Goal: Task Accomplishment & Management: Manage account settings

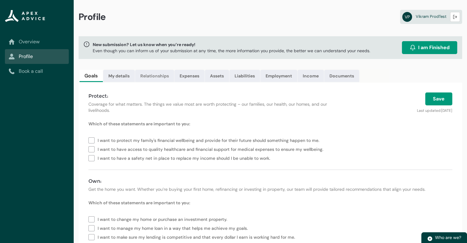
click at [159, 78] on link "Relationships" at bounding box center [154, 76] width 39 height 12
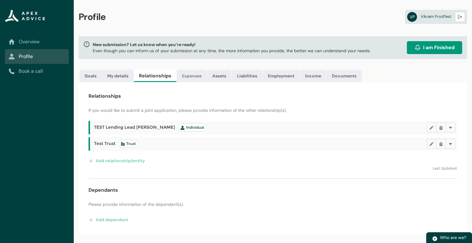
click at [192, 79] on link "Expenses" at bounding box center [192, 76] width 30 height 12
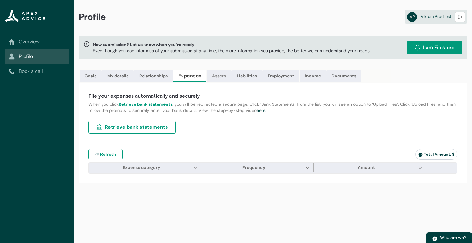
click at [225, 78] on link "Assets" at bounding box center [219, 76] width 24 height 12
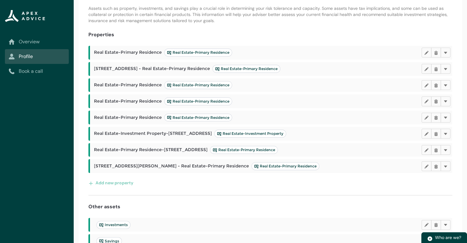
scroll to position [84, 0]
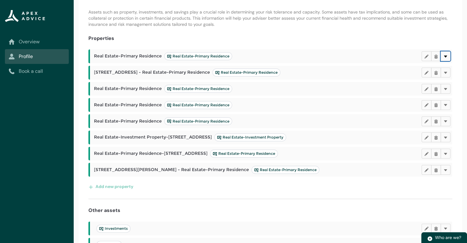
click at [446, 56] on lightning-primitive-icon "button" at bounding box center [445, 56] width 4 height 5
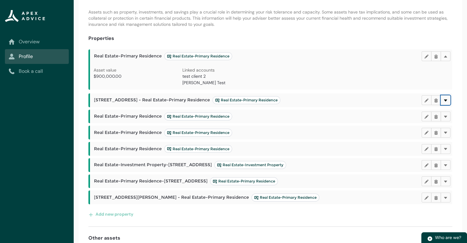
click at [448, 103] on button "Delete" at bounding box center [446, 100] width 10 height 10
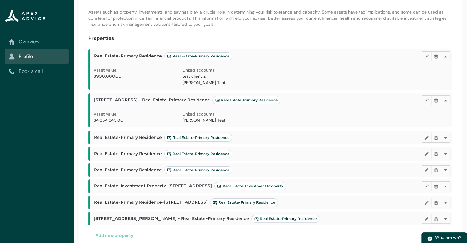
click at [199, 122] on span "Jamie Heinermen Test" at bounding box center [203, 120] width 43 height 6
click at [448, 102] on button "Delete" at bounding box center [446, 100] width 10 height 10
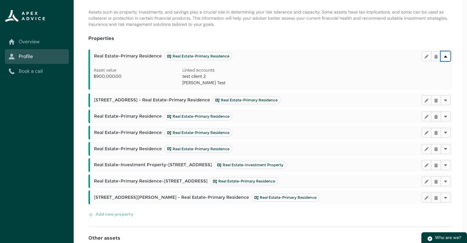
click at [447, 55] on lightning-primitive-icon "button" at bounding box center [445, 56] width 4 height 5
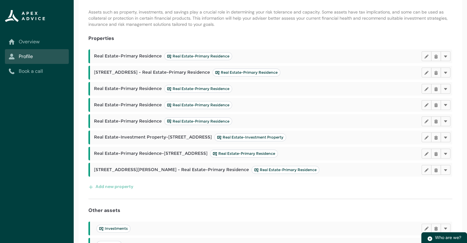
scroll to position [195, 0]
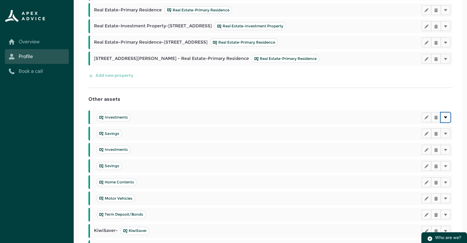
click at [447, 115] on lightning-primitive-icon "button" at bounding box center [445, 117] width 4 height 5
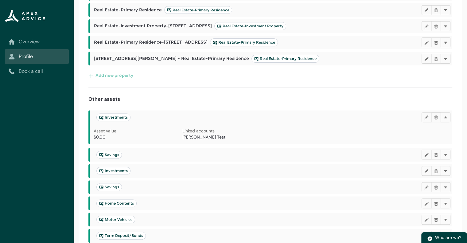
click at [197, 136] on span "Jamie Heinermen Test" at bounding box center [203, 137] width 43 height 6
copy span "Heinermen"
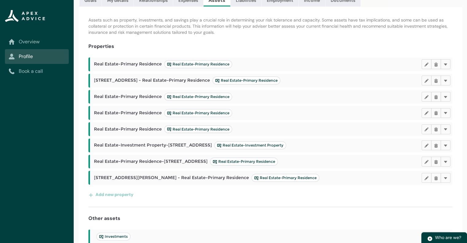
scroll to position [0, 0]
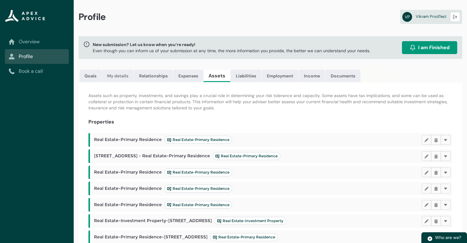
click at [122, 75] on link "My details" at bounding box center [118, 76] width 32 height 12
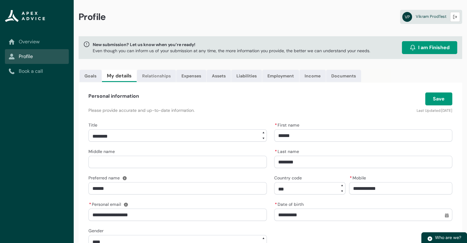
click at [139, 76] on link "Relationships" at bounding box center [156, 76] width 39 height 12
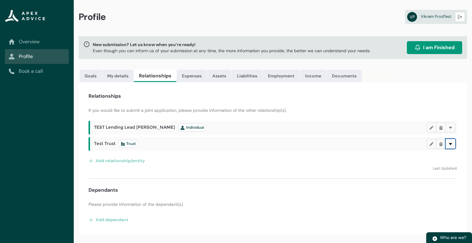
click at [451, 145] on lightning-primitive-icon "button" at bounding box center [450, 143] width 4 height 5
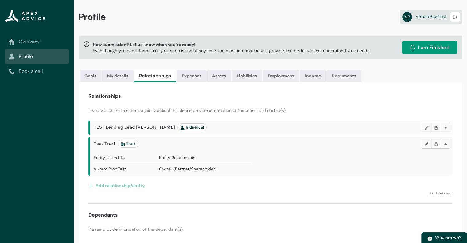
scroll to position [15, 0]
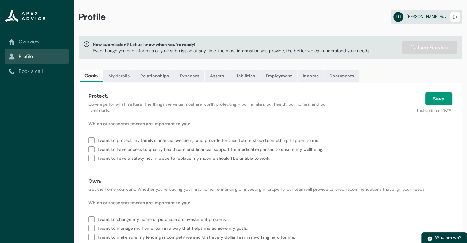
click at [119, 81] on link "My details" at bounding box center [119, 76] width 32 height 12
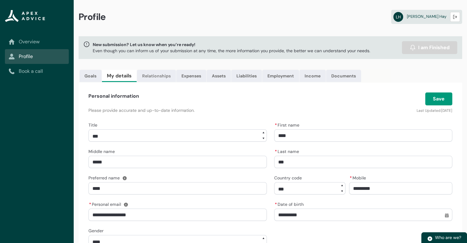
click at [155, 77] on link "Relationships" at bounding box center [156, 76] width 39 height 12
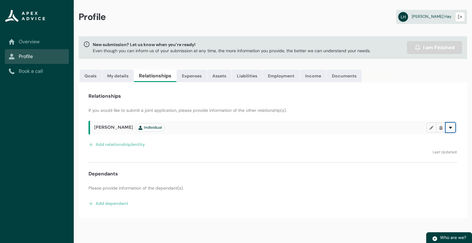
click at [450, 128] on lightning-primitive-icon "button" at bounding box center [450, 127] width 4 height 5
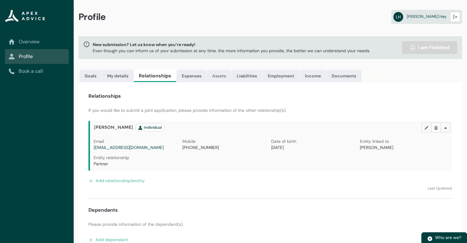
click at [229, 80] on link "Assets" at bounding box center [219, 76] width 24 height 12
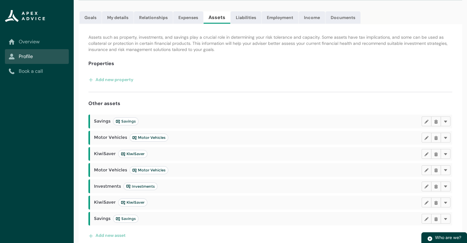
scroll to position [59, 0]
click at [445, 121] on lightning-primitive-icon "button" at bounding box center [445, 121] width 4 height 5
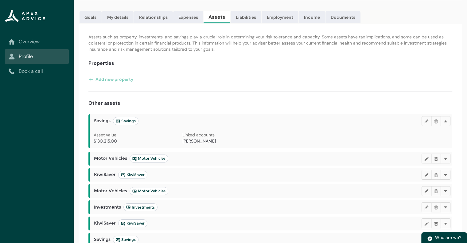
scroll to position [86, 0]
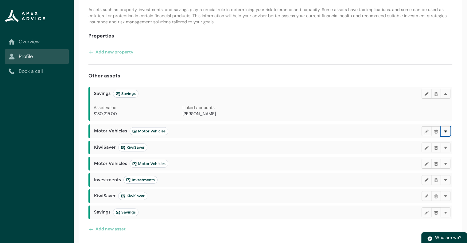
click at [447, 132] on lightning-primitive-icon "button" at bounding box center [445, 131] width 4 height 5
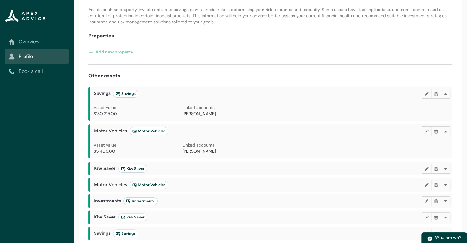
scroll to position [107, 0]
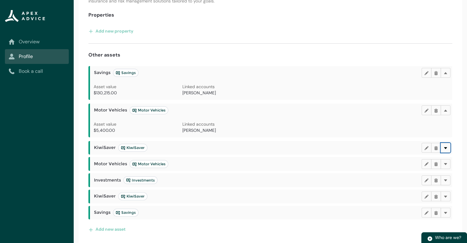
click at [447, 148] on lightning-primitive-icon "button" at bounding box center [445, 147] width 4 height 5
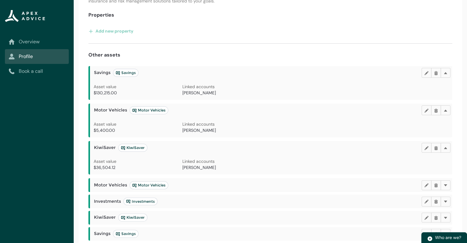
scroll to position [128, 0]
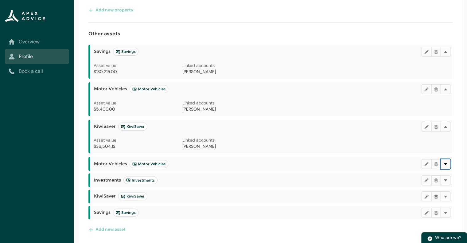
click at [447, 164] on lightning-primitive-icon "button" at bounding box center [445, 164] width 4 height 5
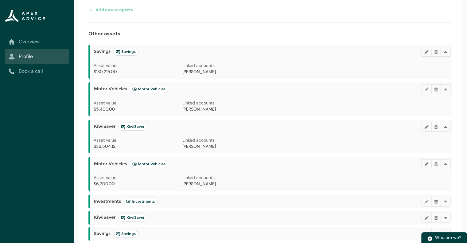
scroll to position [150, 0]
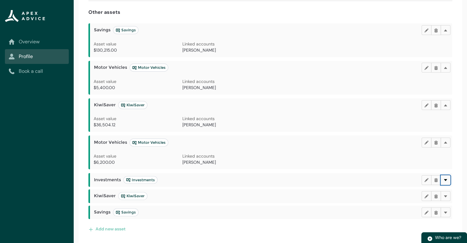
click at [447, 180] on lightning-primitive-icon "button" at bounding box center [445, 180] width 4 height 5
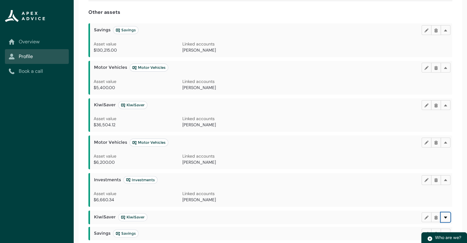
click at [447, 218] on lightning-primitive-icon "button" at bounding box center [445, 217] width 4 height 5
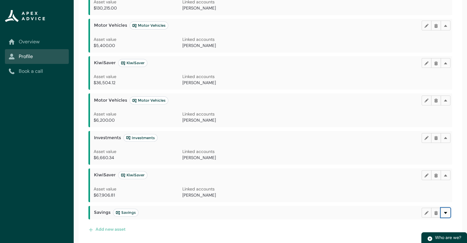
click at [446, 215] on button "Delete" at bounding box center [446, 213] width 10 height 10
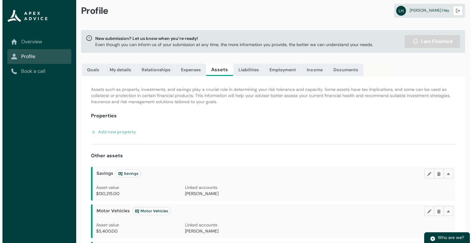
scroll to position [0, 0]
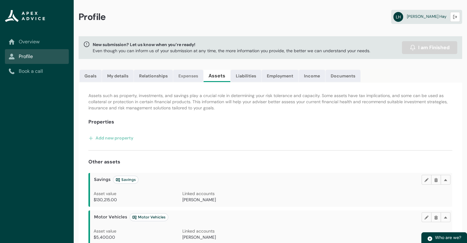
click at [186, 76] on link "Expenses" at bounding box center [188, 76] width 30 height 12
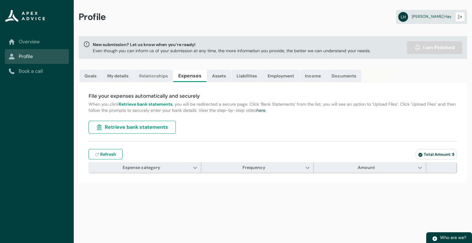
click at [151, 77] on link "Relationships" at bounding box center [153, 76] width 39 height 12
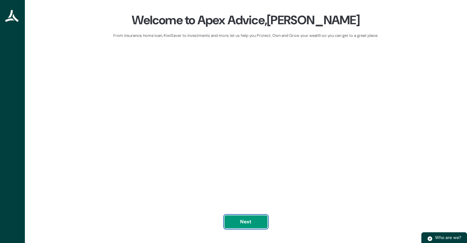
click at [259, 226] on button "Next" at bounding box center [245, 221] width 43 height 13
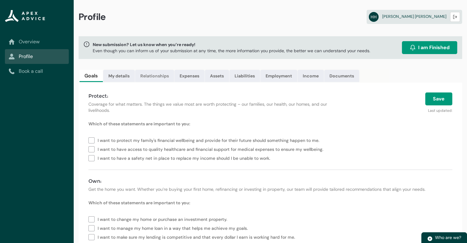
click at [162, 76] on link "Relationships" at bounding box center [154, 76] width 39 height 12
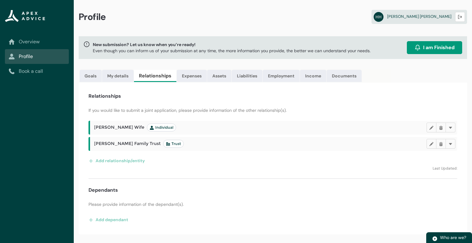
click at [406, 125] on h2 "[PERSON_NAME] Wife Individual" at bounding box center [260, 127] width 332 height 8
click at [451, 145] on lightning-primitive-icon "button" at bounding box center [450, 143] width 4 height 5
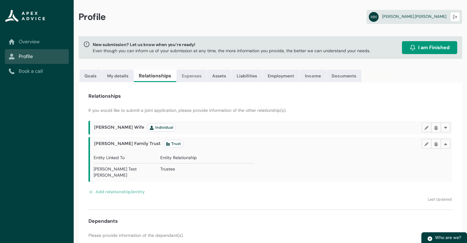
click at [192, 75] on link "Expenses" at bounding box center [192, 76] width 30 height 12
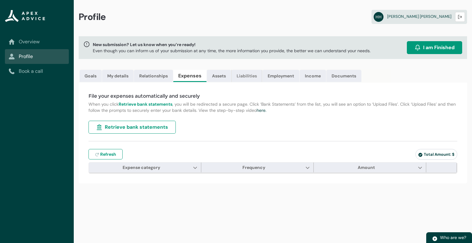
click at [231, 76] on link "Liabilities" at bounding box center [246, 76] width 31 height 12
click at [220, 76] on link "Assets" at bounding box center [219, 76] width 24 height 12
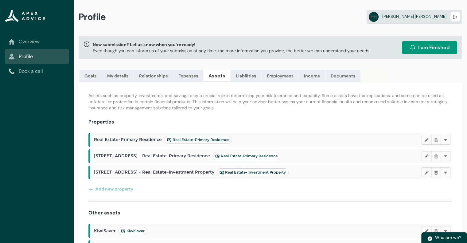
click at [220, 76] on link "Assets" at bounding box center [217, 76] width 27 height 12
click at [447, 138] on lightning-primitive-icon "button" at bounding box center [445, 140] width 4 height 5
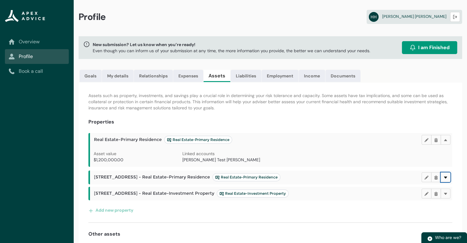
click at [448, 176] on button "Delete" at bounding box center [446, 177] width 10 height 10
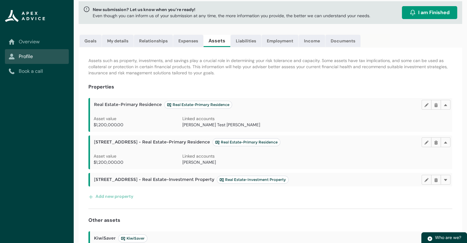
scroll to position [44, 0]
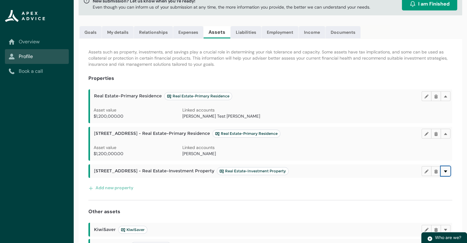
click at [448, 170] on button "Delete" at bounding box center [446, 171] width 10 height 10
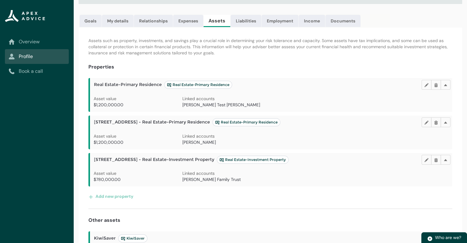
scroll to position [55, 0]
click at [151, 21] on link "Relationships" at bounding box center [153, 21] width 39 height 12
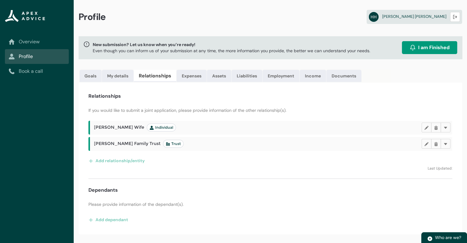
scroll to position [0, 0]
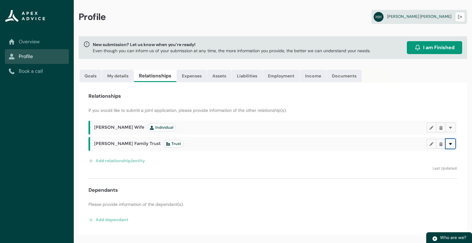
click at [451, 146] on button "Delete" at bounding box center [450, 144] width 10 height 10
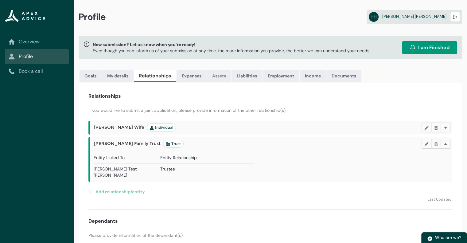
click at [216, 80] on link "Assets" at bounding box center [219, 76] width 24 height 12
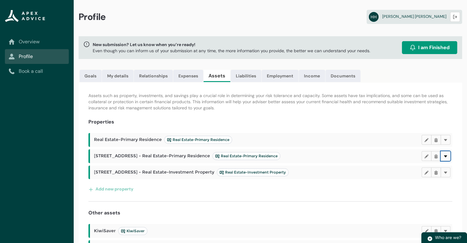
click at [446, 154] on lightning-primitive-icon "button" at bounding box center [445, 156] width 4 height 5
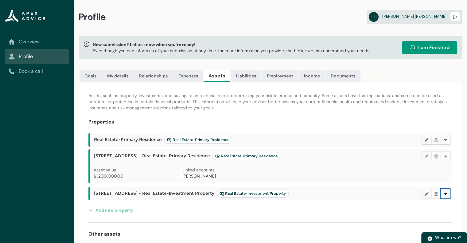
click at [448, 194] on button "Delete" at bounding box center [446, 194] width 10 height 10
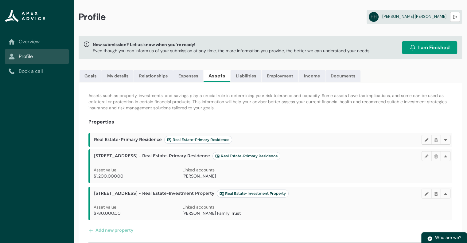
click at [196, 174] on span "[PERSON_NAME]" at bounding box center [198, 176] width 33 height 6
click at [188, 174] on span "[PERSON_NAME]" at bounding box center [198, 176] width 33 height 6
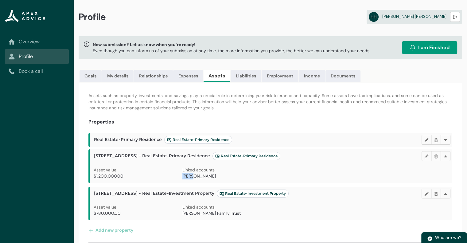
click at [188, 174] on span "[PERSON_NAME]" at bounding box center [198, 176] width 33 height 6
click at [203, 179] on div "Linked accounts Gwen Tester" at bounding box center [226, 175] width 89 height 16
drag, startPoint x: 203, startPoint y: 179, endPoint x: 188, endPoint y: 178, distance: 14.8
click at [188, 178] on span "[PERSON_NAME]" at bounding box center [198, 176] width 33 height 6
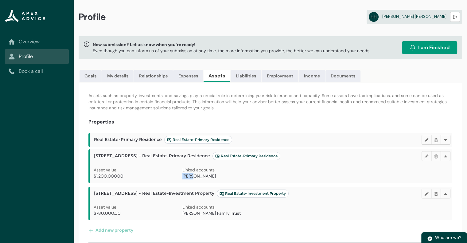
click at [188, 178] on span "[PERSON_NAME]" at bounding box center [198, 176] width 33 height 6
click at [162, 77] on link "Relationships" at bounding box center [153, 76] width 39 height 12
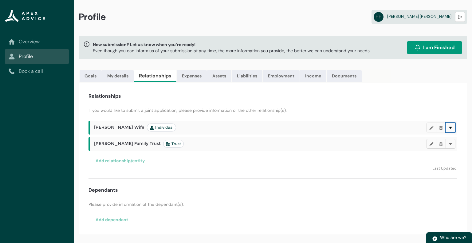
click at [452, 128] on lightning-primitive-icon "button" at bounding box center [450, 127] width 4 height 5
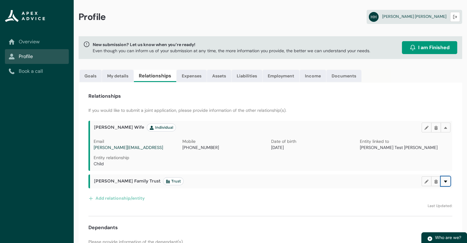
click at [447, 179] on lightning-primitive-icon "button" at bounding box center [445, 181] width 4 height 5
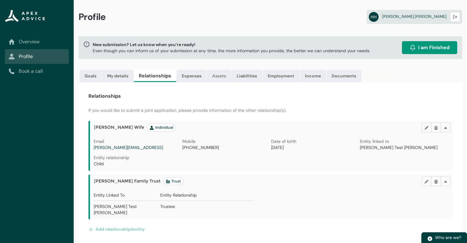
click at [221, 75] on link "Assets" at bounding box center [219, 76] width 24 height 12
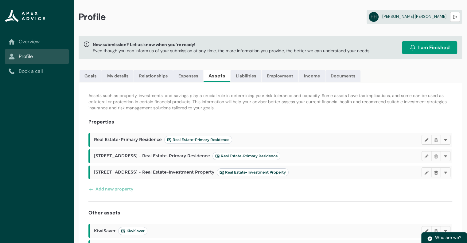
scroll to position [99, 0]
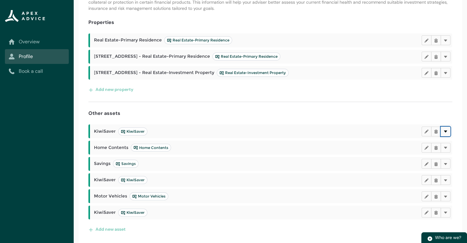
click at [446, 132] on lightning-primitive-icon "button" at bounding box center [445, 131] width 4 height 5
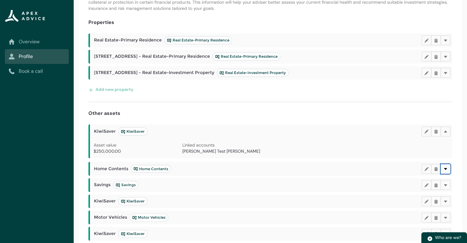
click at [449, 169] on button "Delete" at bounding box center [446, 169] width 10 height 10
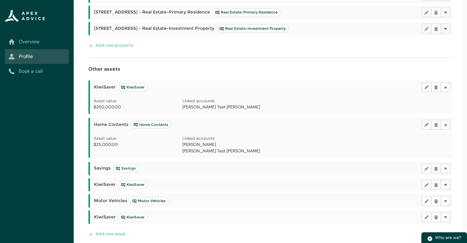
scroll to position [144, 0]
click at [446, 168] on lightning-primitive-icon "button" at bounding box center [445, 168] width 4 height 5
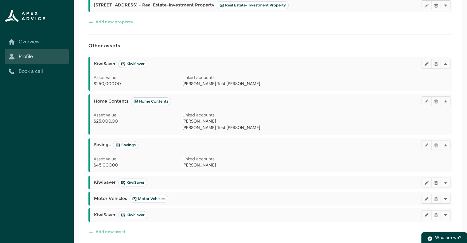
scroll to position [170, 0]
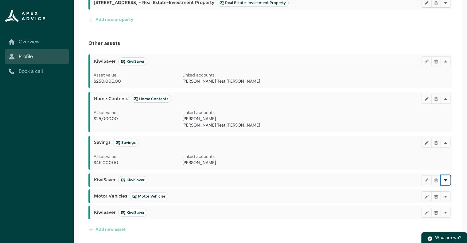
click at [447, 180] on lightning-primitive-icon "button" at bounding box center [445, 180] width 4 height 5
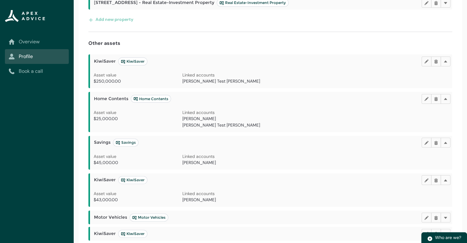
scroll to position [191, 0]
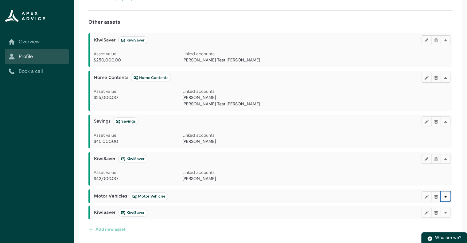
click at [447, 194] on lightning-primitive-icon "button" at bounding box center [445, 196] width 4 height 5
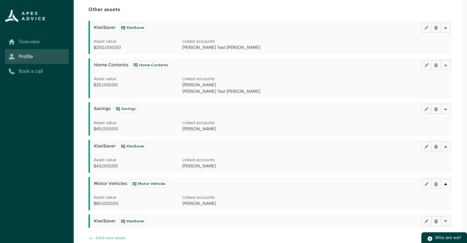
scroll to position [212, 0]
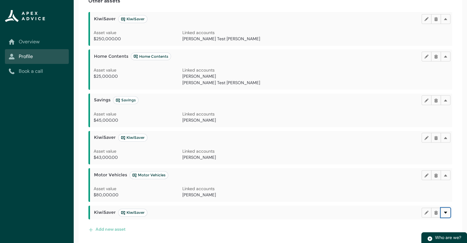
click at [447, 214] on button "Delete" at bounding box center [446, 213] width 10 height 10
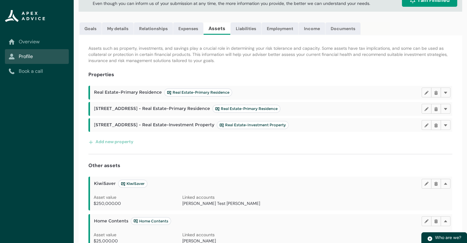
scroll to position [42, 0]
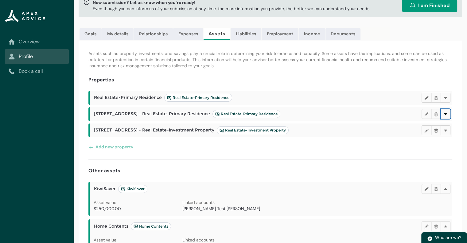
click at [445, 112] on lightning-primitive-icon "button" at bounding box center [445, 113] width 4 height 5
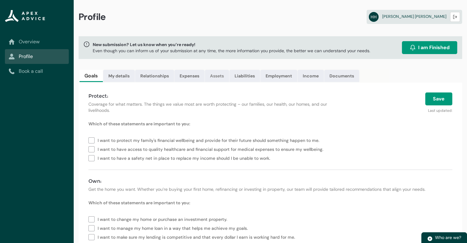
click at [222, 76] on link "Assets" at bounding box center [217, 76] width 24 height 12
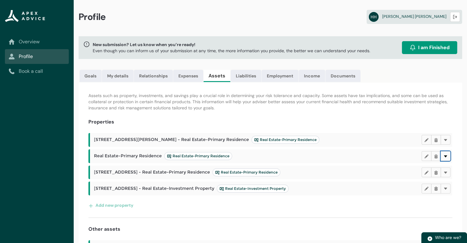
click at [446, 154] on lightning-primitive-icon "button" at bounding box center [445, 156] width 4 height 5
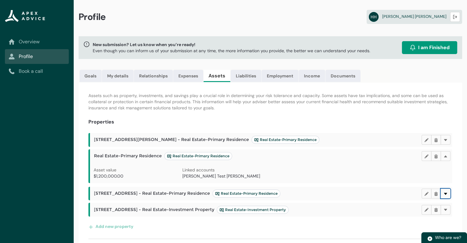
click at [444, 192] on lightning-primitive-icon "button" at bounding box center [445, 193] width 4 height 5
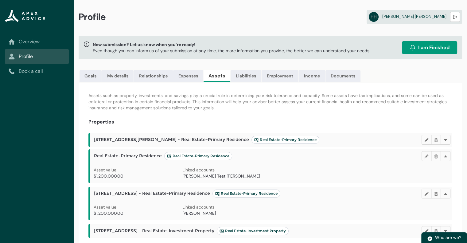
scroll to position [37, 0]
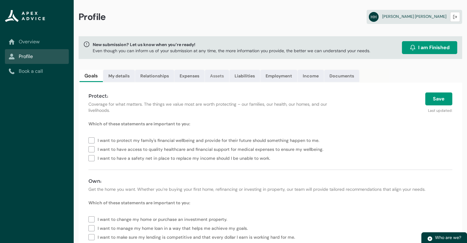
click at [216, 80] on link "Assets" at bounding box center [217, 76] width 24 height 12
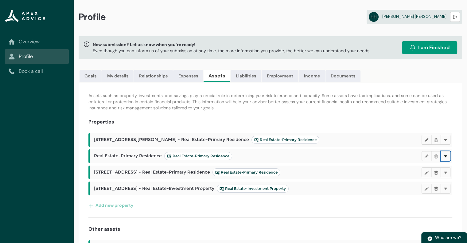
click at [446, 153] on button "Delete" at bounding box center [446, 156] width 10 height 10
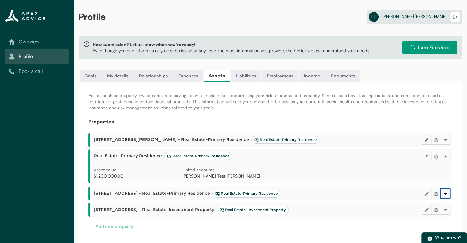
click at [450, 196] on button "Delete" at bounding box center [446, 194] width 10 height 10
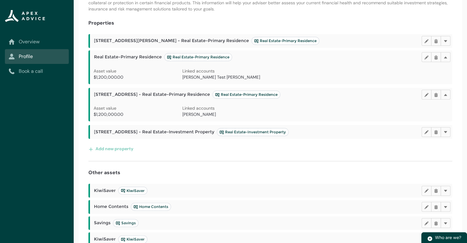
scroll to position [99, 0]
click at [447, 130] on lightning-primitive-icon "button" at bounding box center [445, 131] width 4 height 5
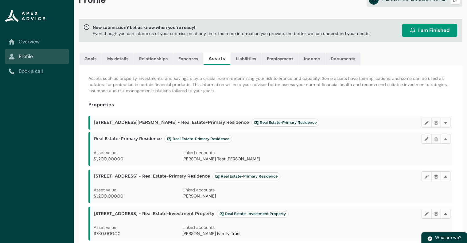
scroll to position [0, 0]
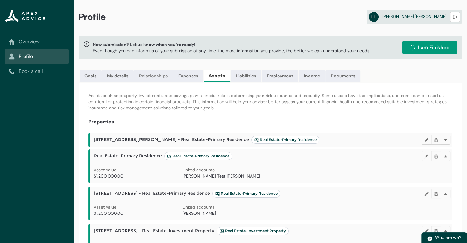
click at [152, 77] on link "Relationships" at bounding box center [153, 76] width 39 height 12
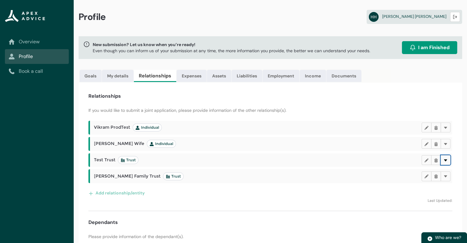
click at [446, 162] on button "Delete" at bounding box center [446, 160] width 10 height 10
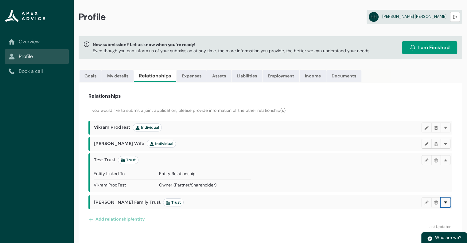
click at [447, 203] on lightning-primitive-icon "button" at bounding box center [445, 202] width 4 height 5
